Goal: Task Accomplishment & Management: Manage account settings

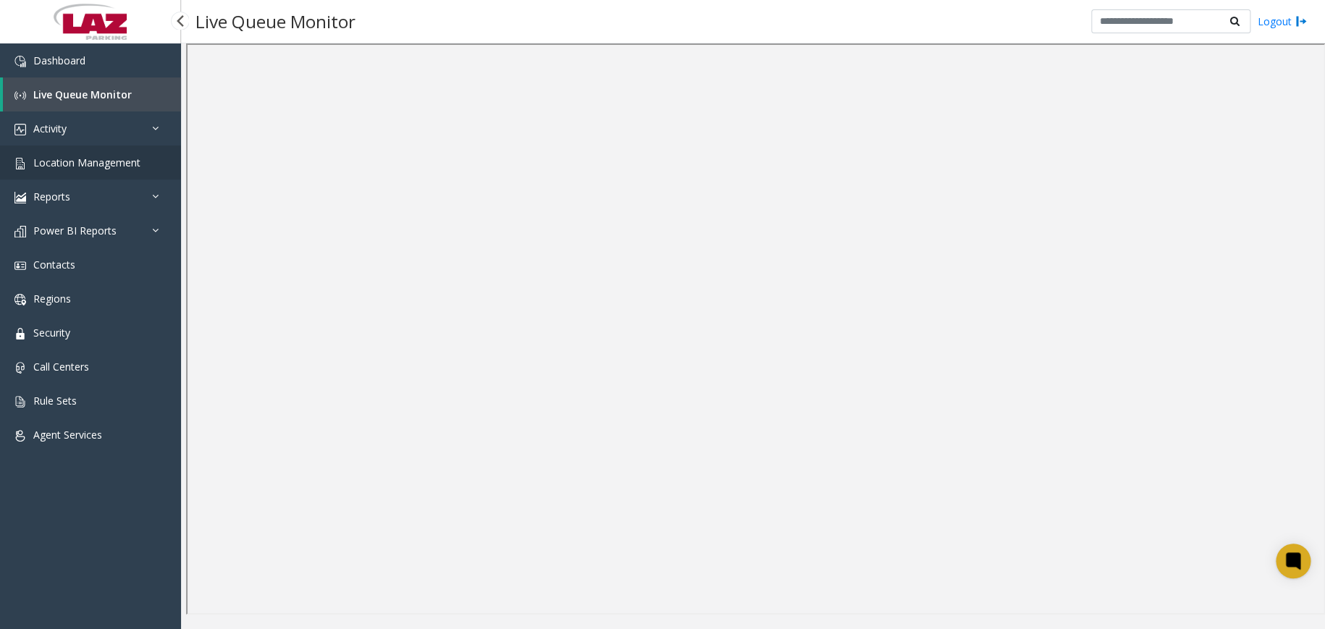
click at [96, 165] on span "Location Management" at bounding box center [86, 163] width 107 height 14
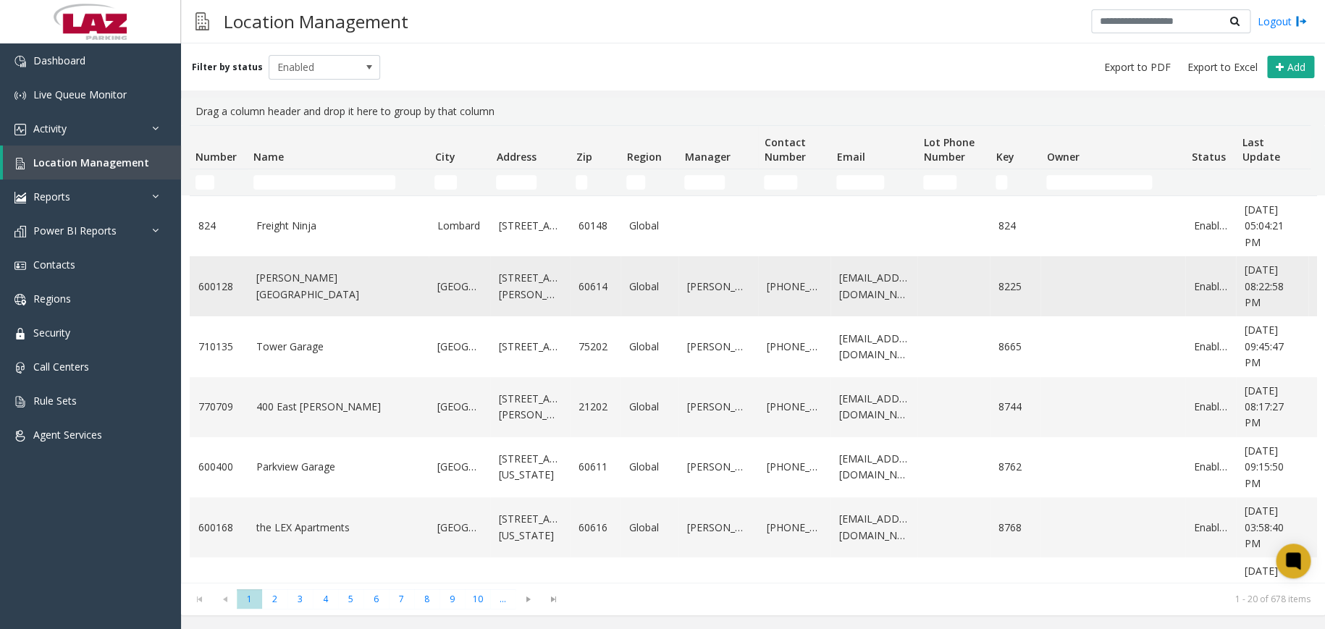
click at [303, 282] on link "[PERSON_NAME][GEOGRAPHIC_DATA]" at bounding box center [338, 286] width 164 height 33
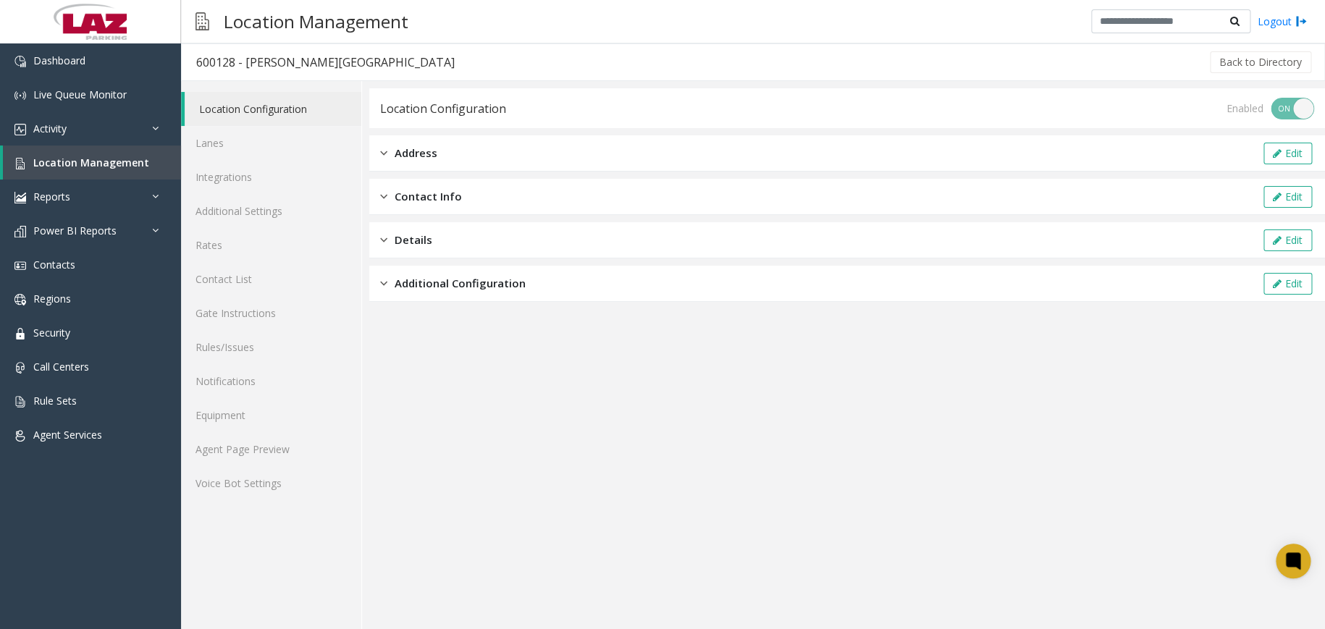
click at [450, 152] on div "Address Edit" at bounding box center [847, 153] width 956 height 36
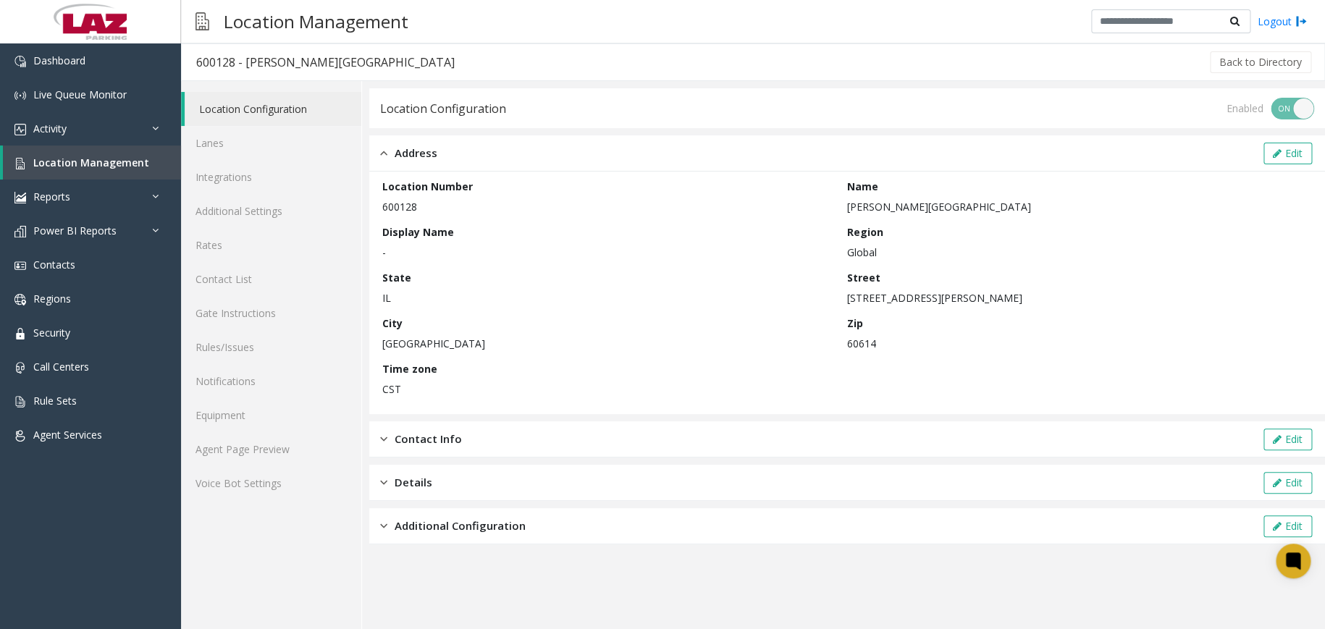
click at [447, 148] on div "Address Edit" at bounding box center [847, 153] width 956 height 36
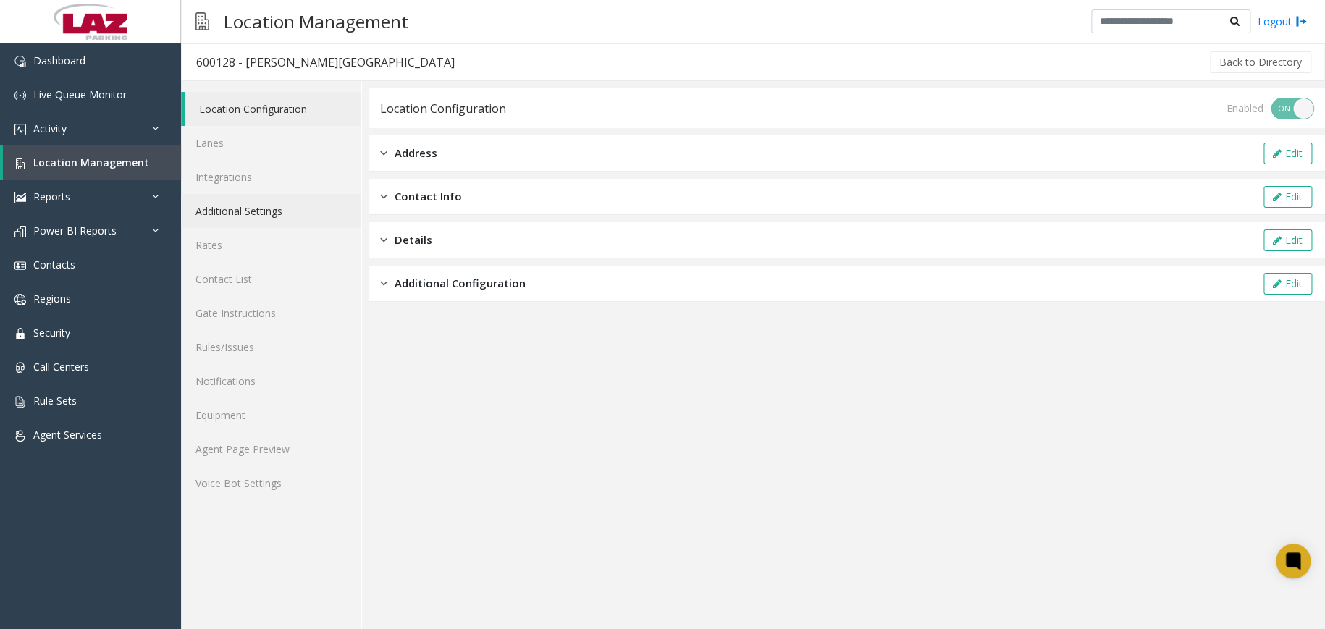
click at [280, 217] on link "Additional Settings" at bounding box center [271, 211] width 180 height 34
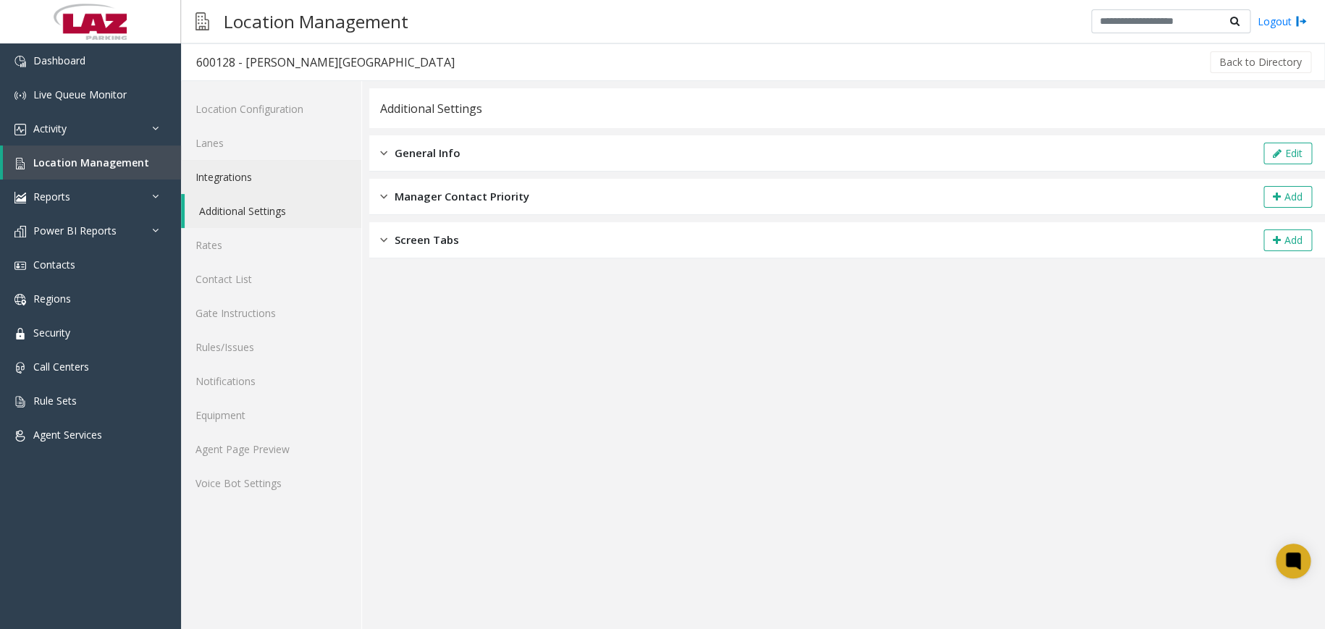
click at [335, 177] on link "Integrations" at bounding box center [271, 177] width 180 height 34
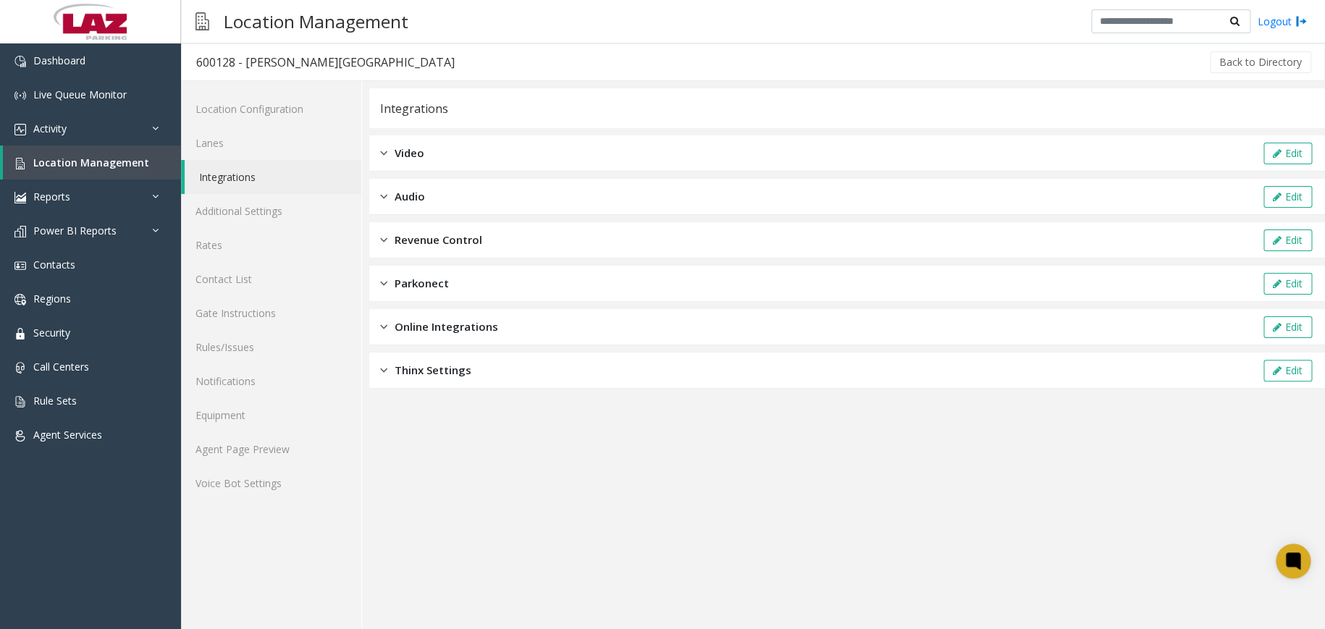
click at [449, 159] on div "Video Edit" at bounding box center [847, 153] width 956 height 36
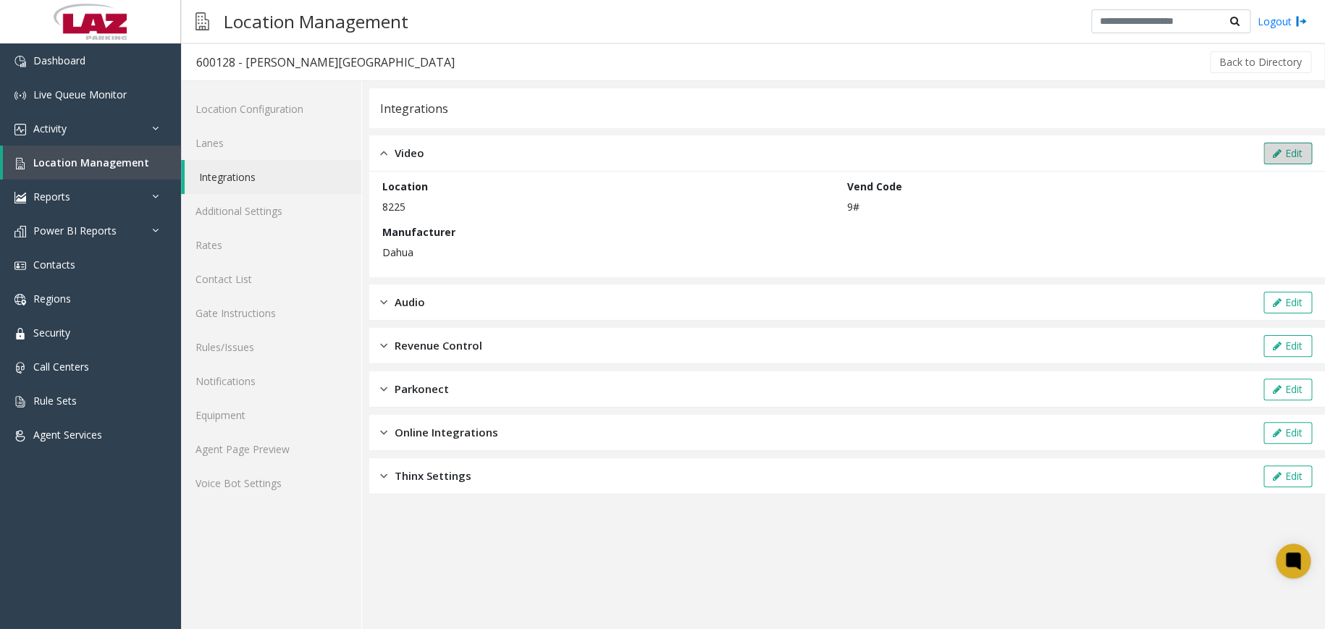
click at [1295, 162] on button "Edit" at bounding box center [1288, 154] width 49 height 22
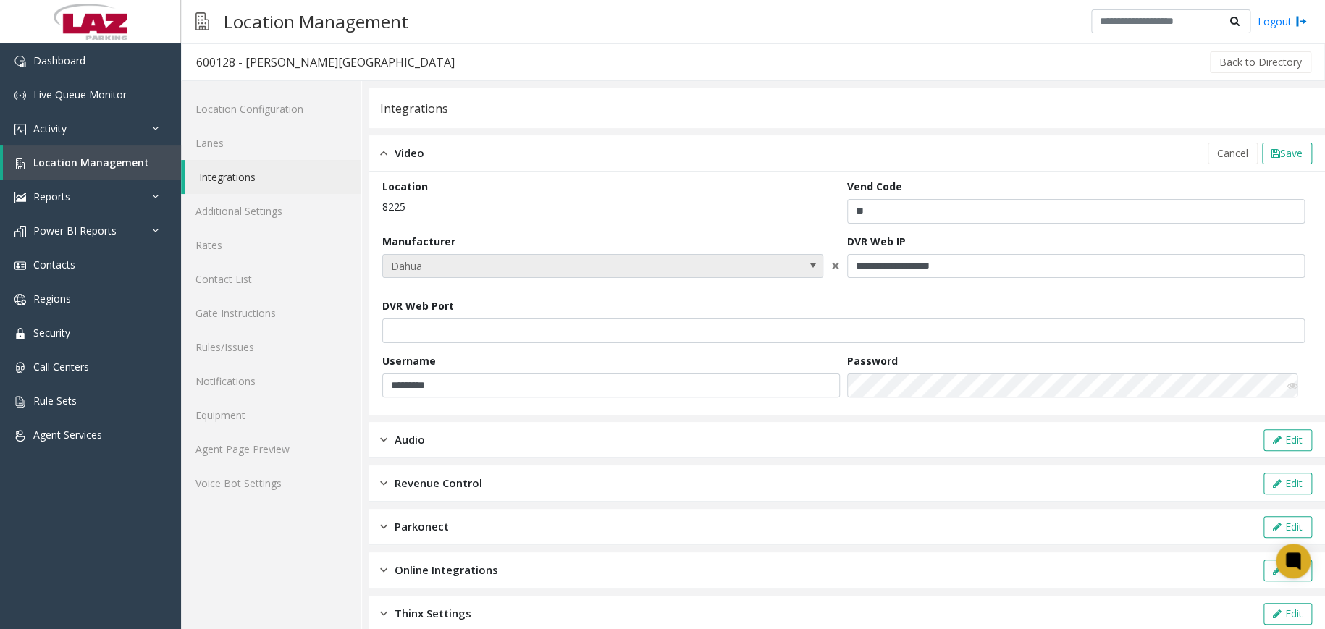
click at [788, 276] on span "Dahua" at bounding box center [602, 266] width 441 height 25
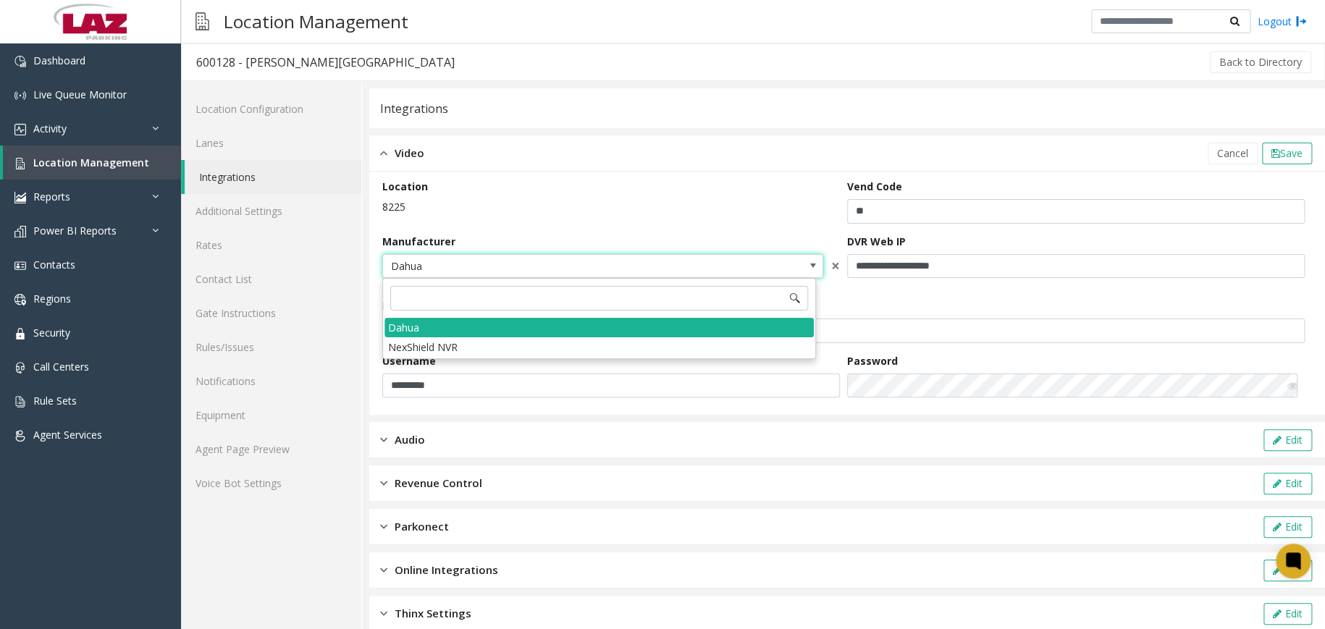
click at [577, 198] on div "Location 8225" at bounding box center [614, 201] width 465 height 45
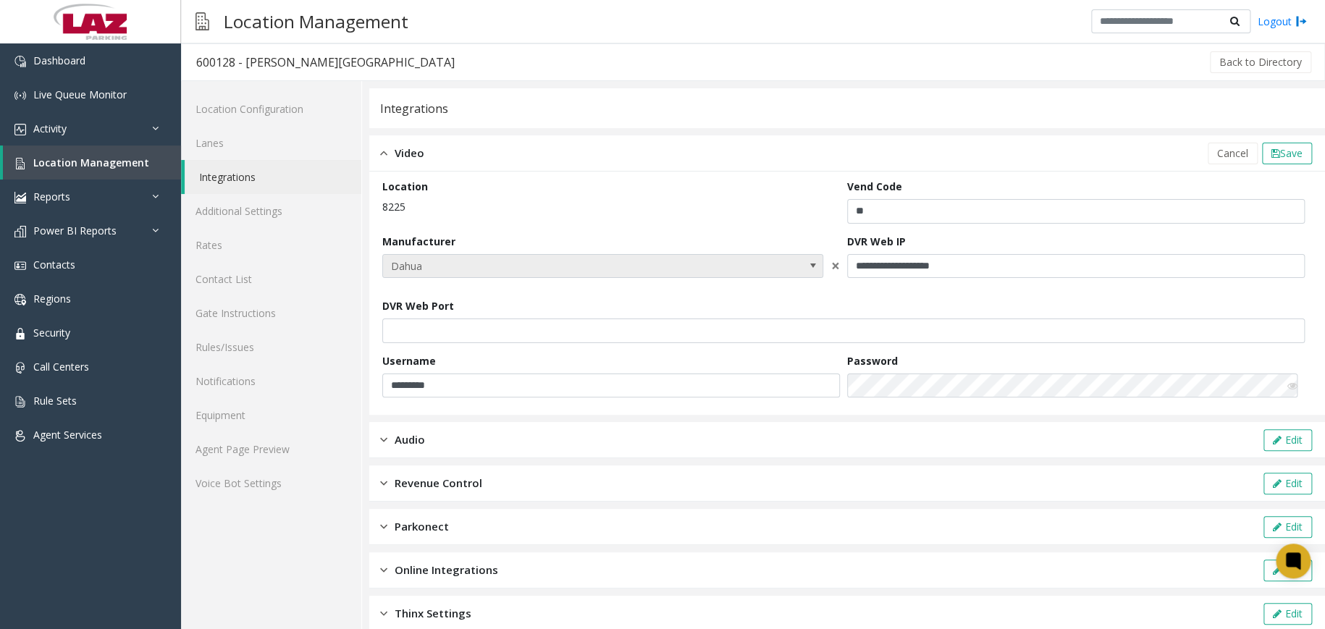
click at [565, 262] on span "Dahua" at bounding box center [559, 266] width 352 height 23
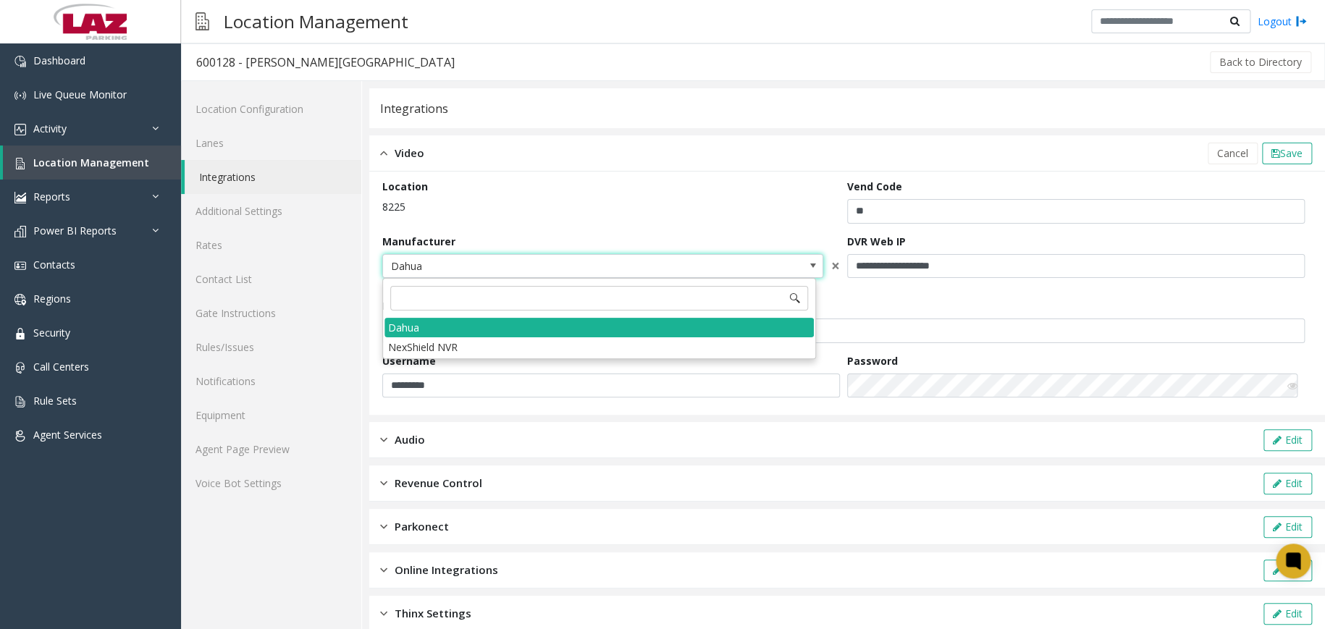
click at [282, 570] on div "Location Configuration Lanes Integrations Additional Settings Rates Contact Lis…" at bounding box center [271, 365] width 181 height 569
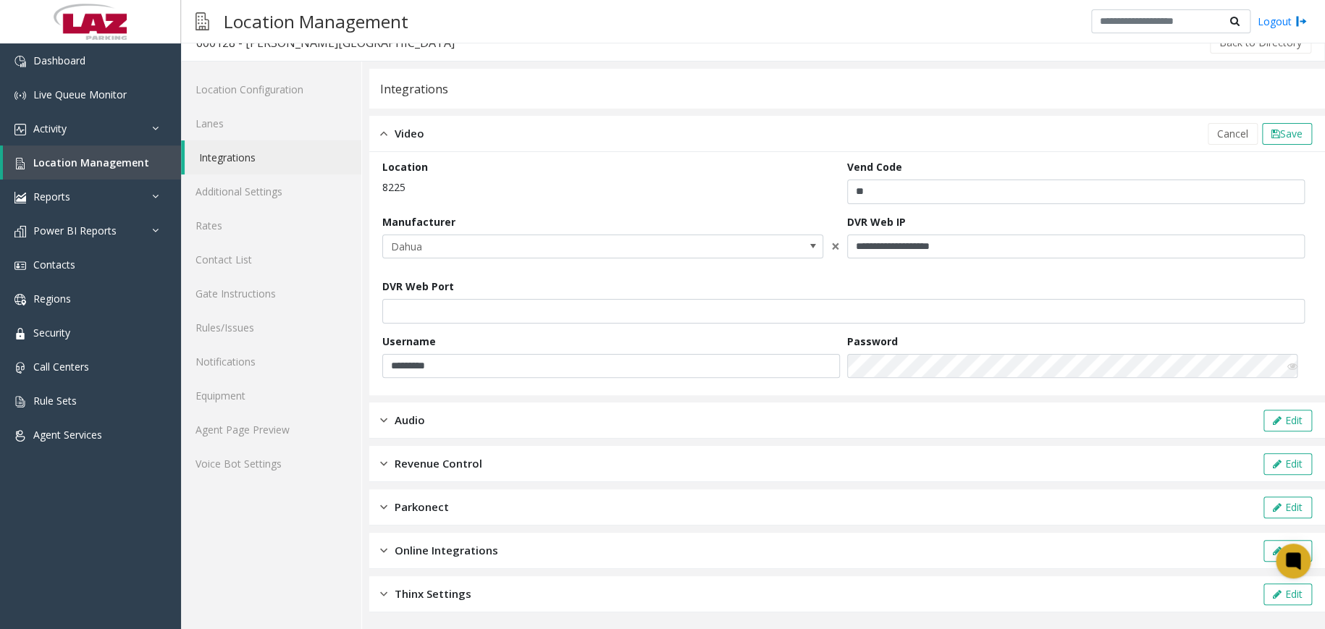
scroll to position [20, 0]
click at [114, 370] on link "Call Centers" at bounding box center [90, 367] width 181 height 34
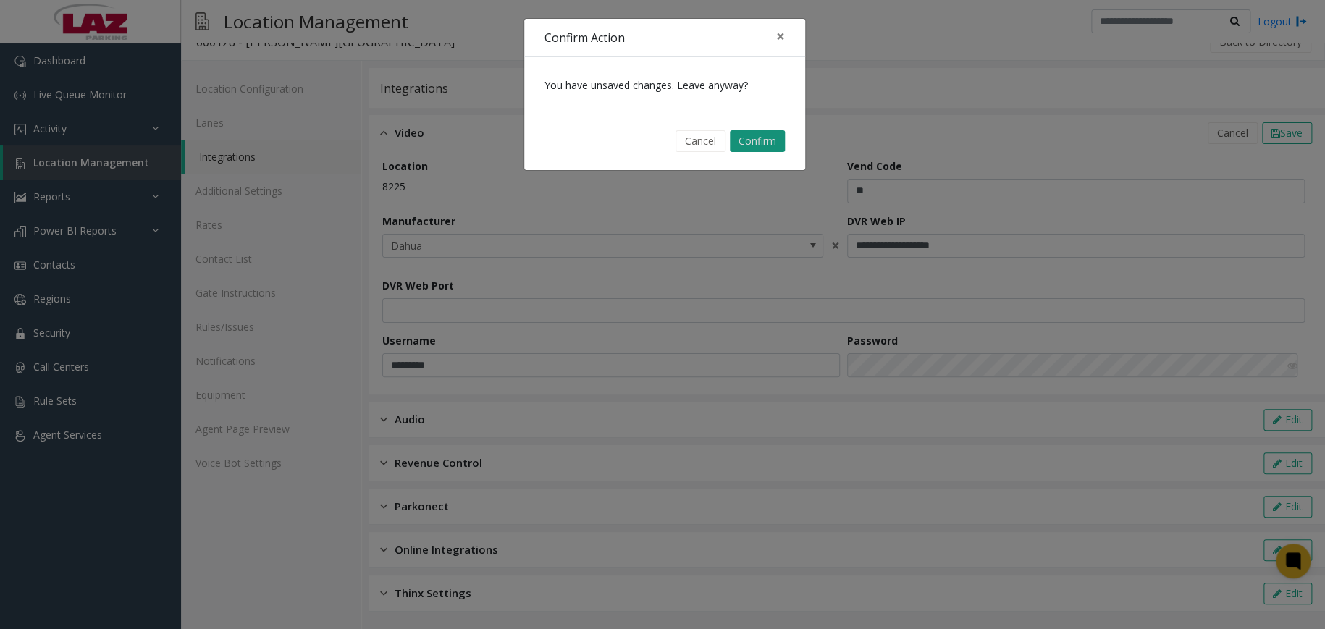
click at [760, 141] on button "Confirm" at bounding box center [757, 141] width 55 height 22
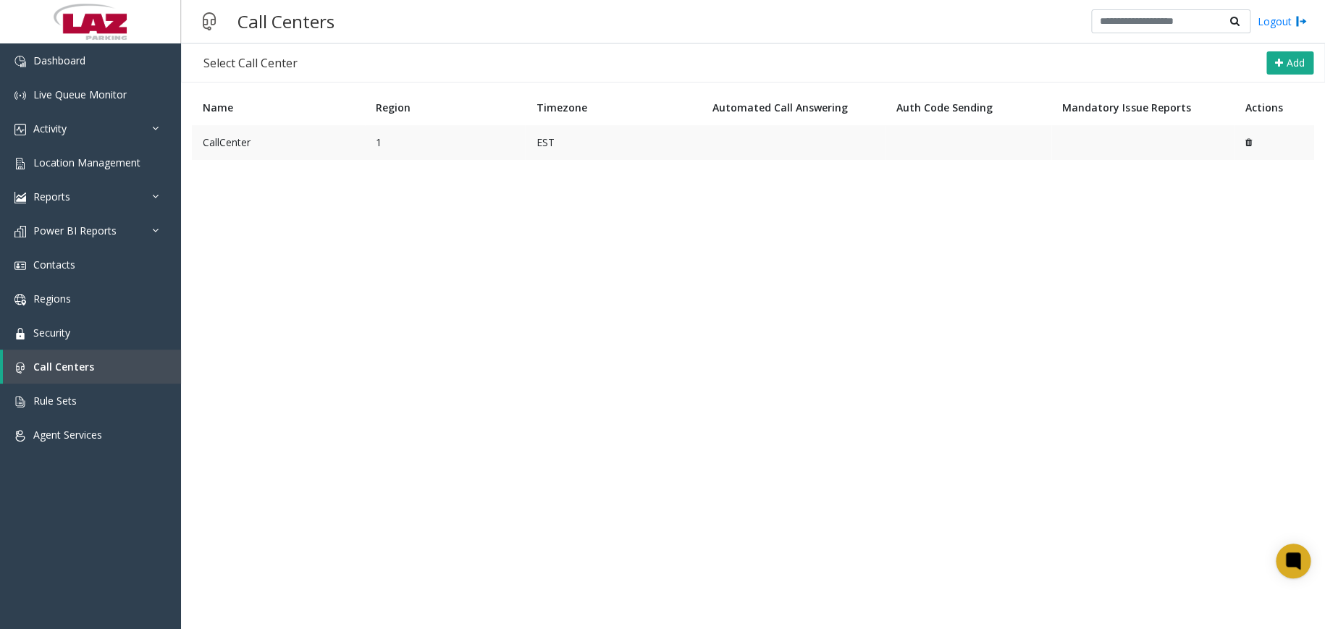
click at [252, 144] on td "CallCenter" at bounding box center [278, 142] width 173 height 35
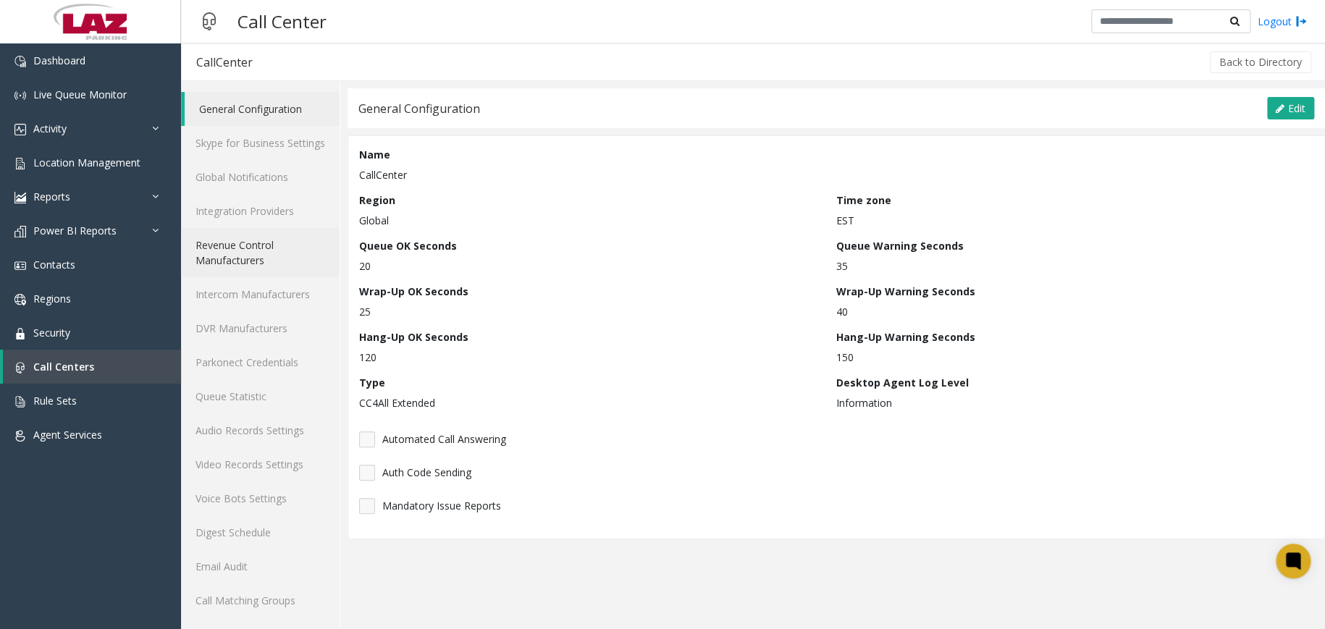
click at [264, 248] on link "Revenue Control Manufacturers" at bounding box center [260, 252] width 159 height 49
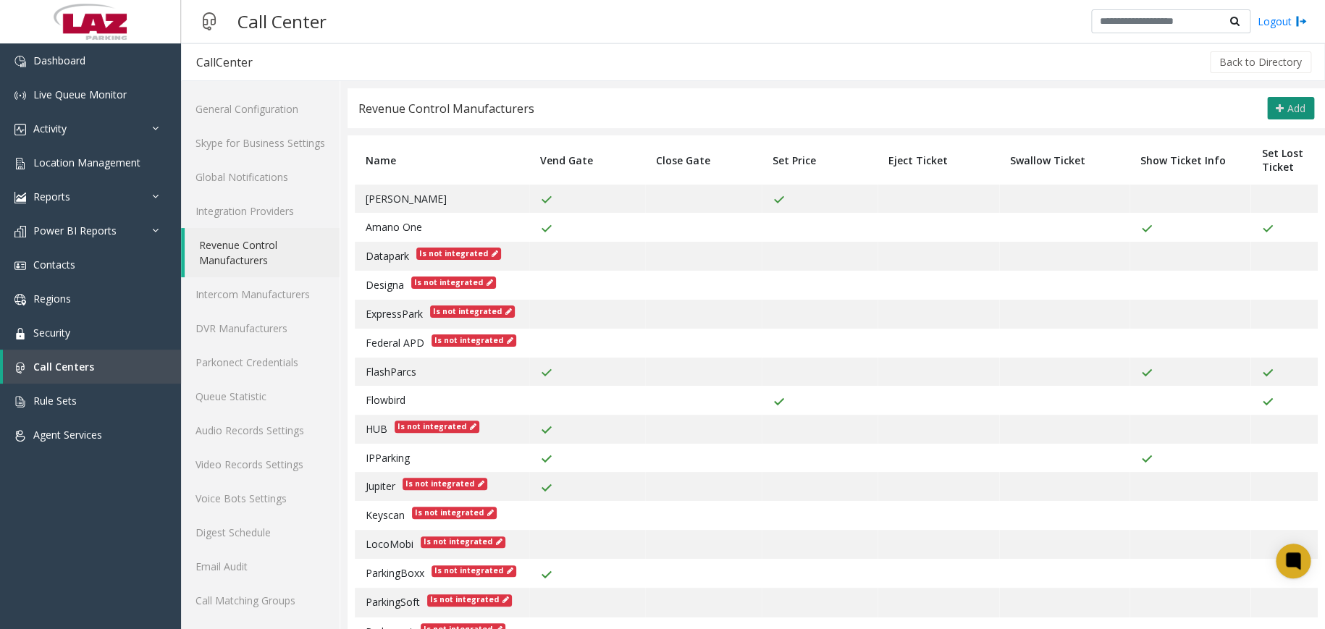
click at [1288, 112] on span "Add" at bounding box center [1297, 108] width 18 height 14
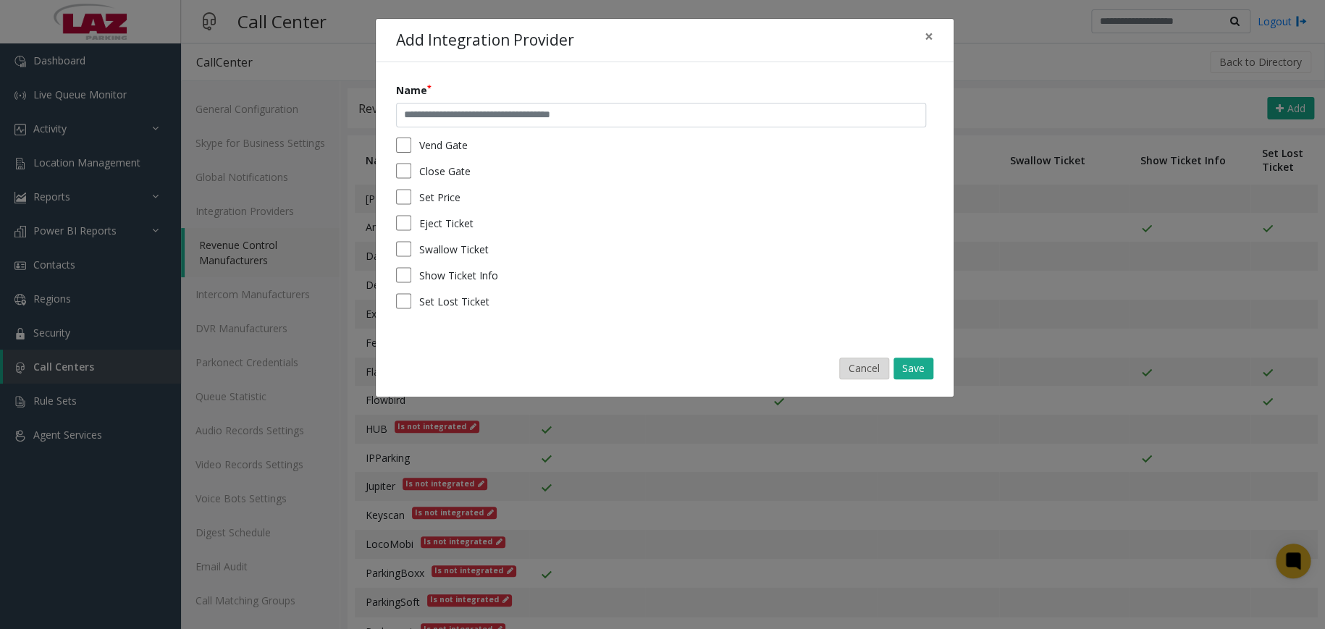
click at [862, 365] on button "Cancel" at bounding box center [864, 369] width 50 height 22
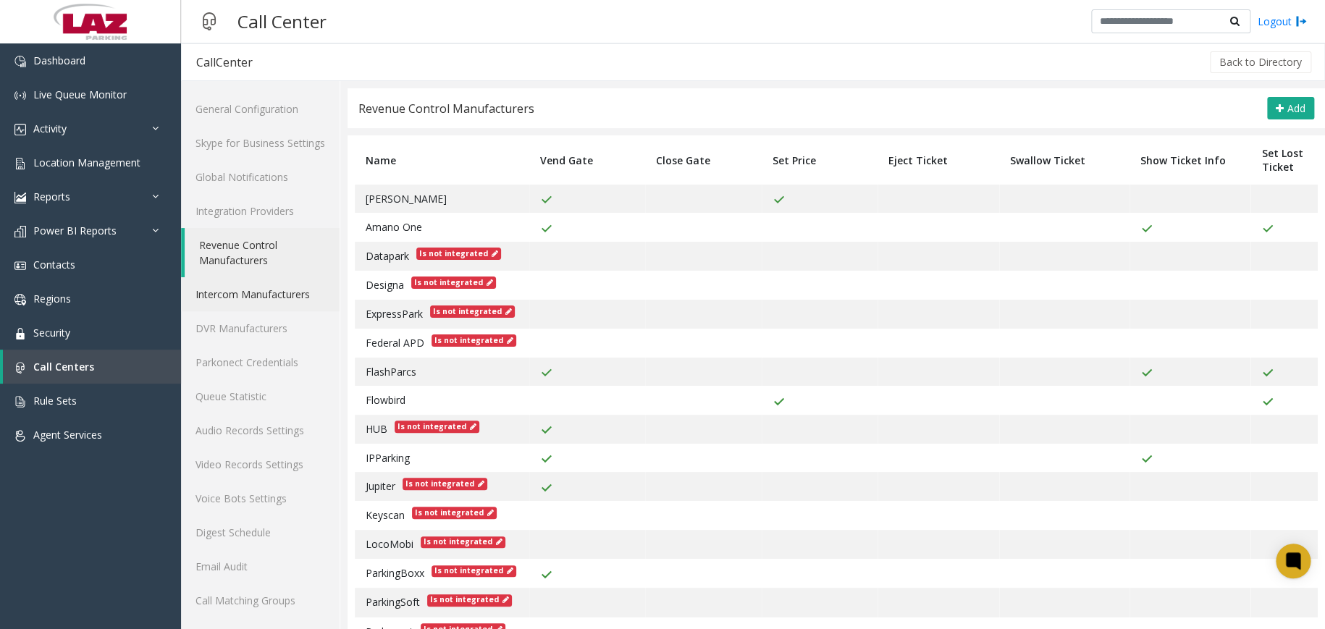
click at [290, 295] on link "Intercom Manufacturers" at bounding box center [260, 294] width 159 height 34
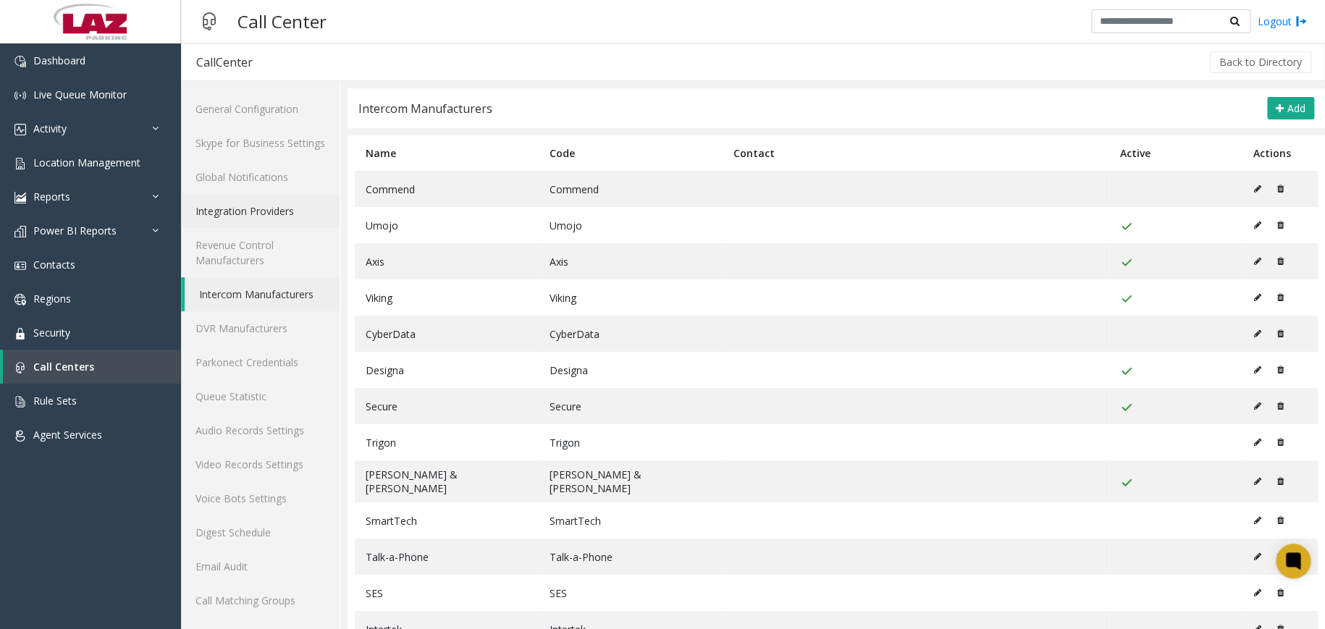
click at [295, 216] on link "Integration Providers" at bounding box center [260, 211] width 159 height 34
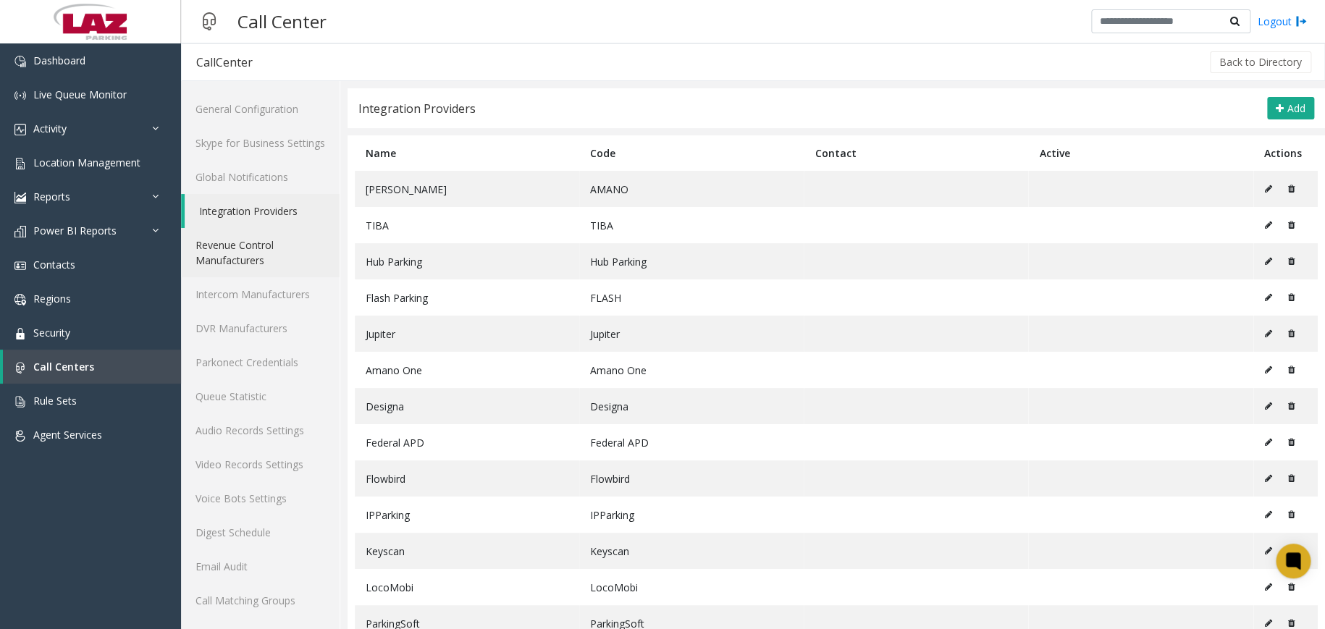
click at [284, 244] on link "Revenue Control Manufacturers" at bounding box center [260, 252] width 159 height 49
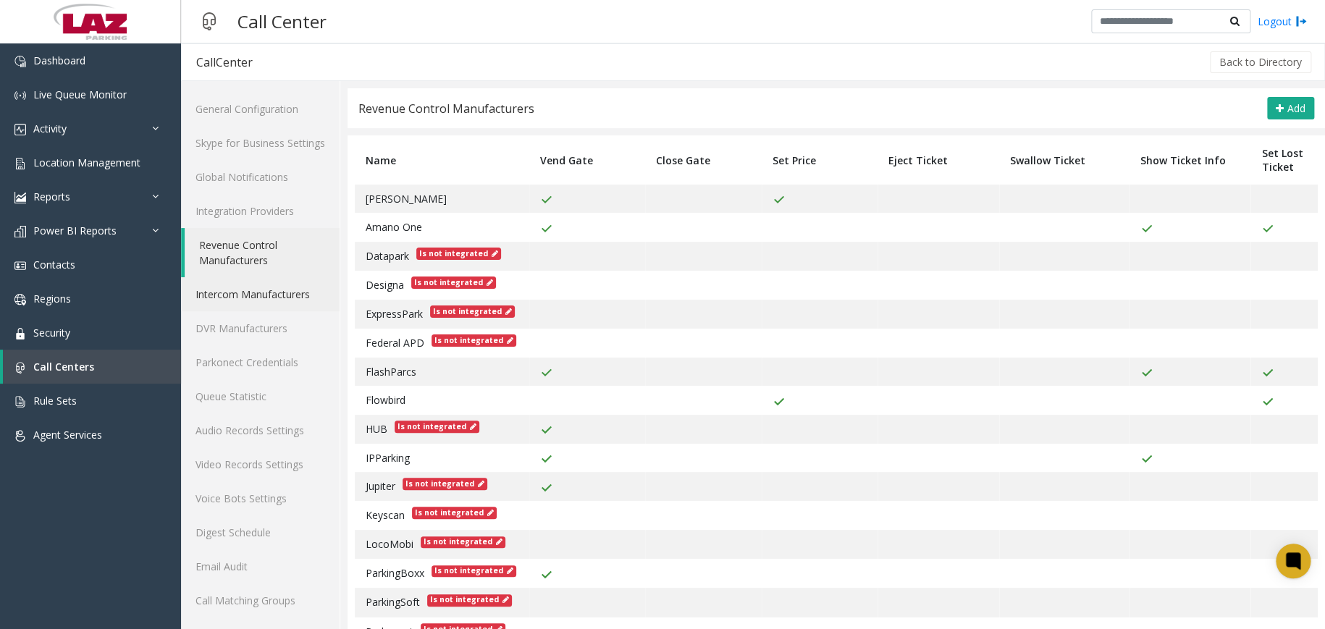
click at [256, 289] on link "Intercom Manufacturers" at bounding box center [260, 294] width 159 height 34
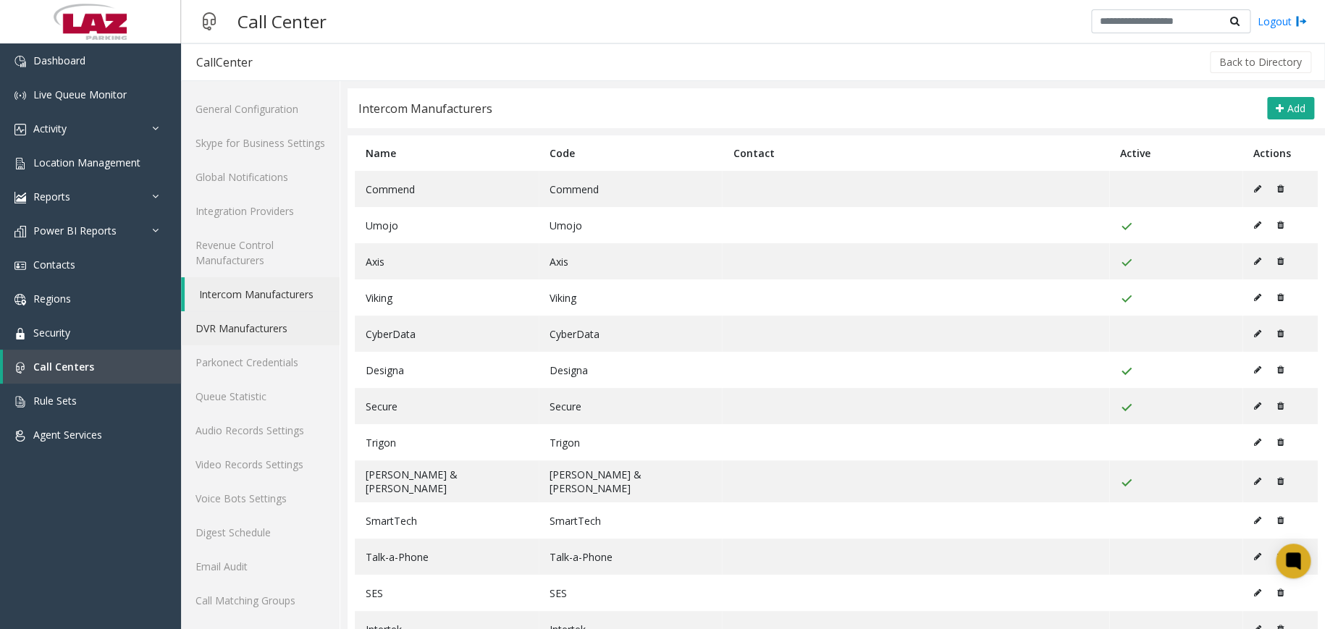
click at [290, 325] on link "DVR Manufacturers" at bounding box center [260, 328] width 159 height 34
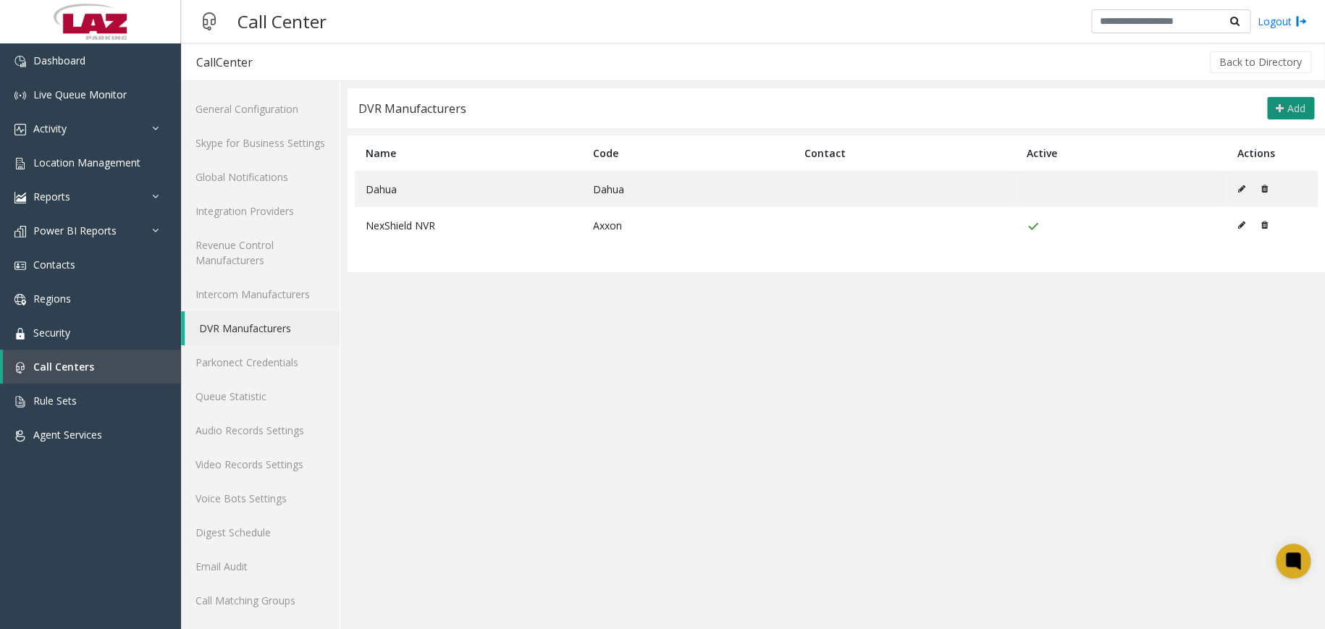
click at [1276, 106] on icon at bounding box center [1280, 109] width 8 height 10
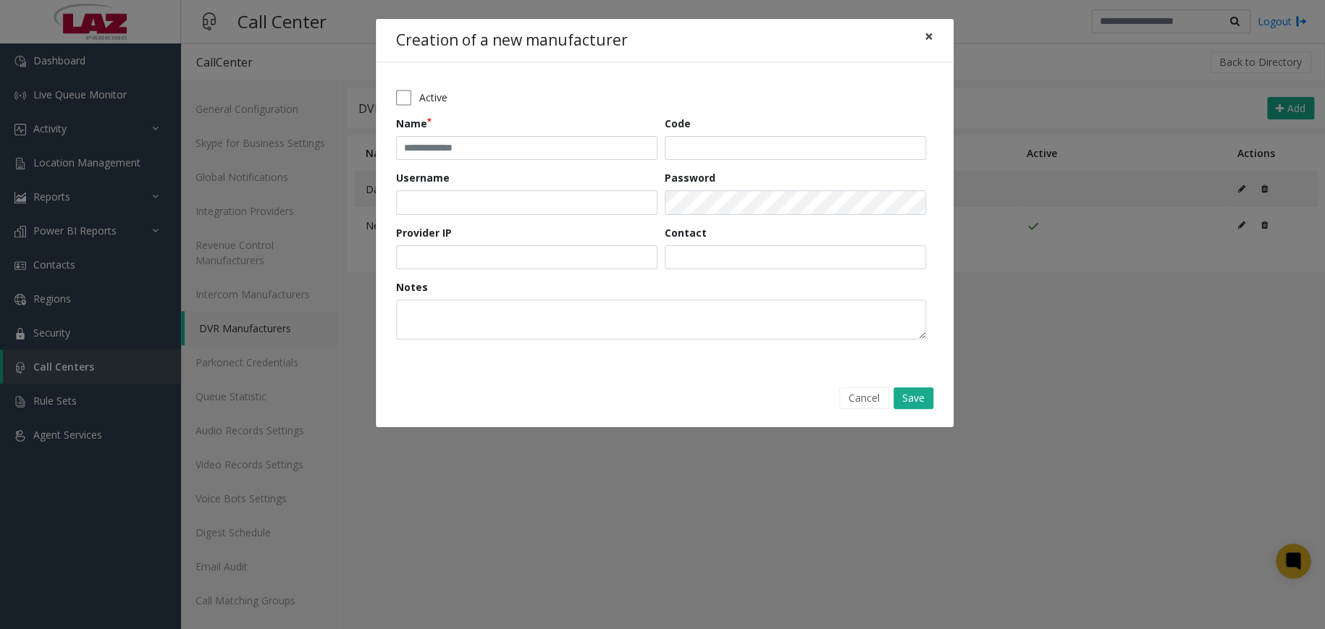
click at [931, 35] on span "×" at bounding box center [929, 36] width 9 height 20
